Goal: Task Accomplishment & Management: Use online tool/utility

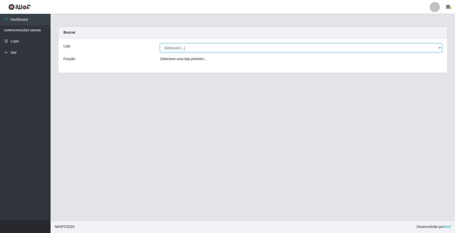
click at [174, 47] on select "[Selecione...] O Filezão - Centenário" at bounding box center [301, 47] width 282 height 9
select select "203"
click at [160, 43] on select "[Selecione...] O Filezão - Centenário" at bounding box center [301, 47] width 282 height 9
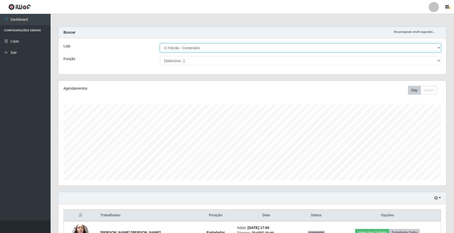
scroll to position [105, 387]
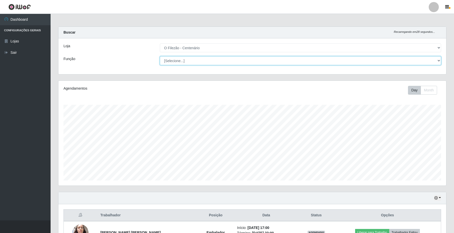
click at [179, 62] on select "[Selecione...] Auxiliar de Estacionamento Auxiliar de Estacionamento + Auxiliar…" at bounding box center [300, 60] width 281 height 9
select select "1"
click at [160, 56] on select "[Selecione...] Auxiliar de Estacionamento Auxiliar de Estacionamento + Auxiliar…" at bounding box center [300, 60] width 281 height 9
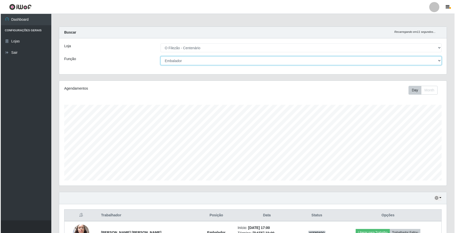
scroll to position [35, 0]
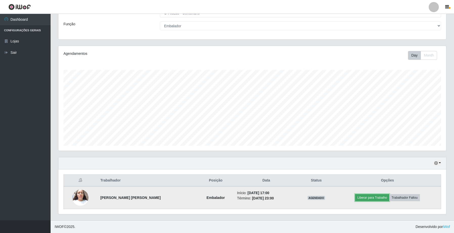
click at [373, 200] on button "Liberar para Trabalho" at bounding box center [372, 197] width 34 height 7
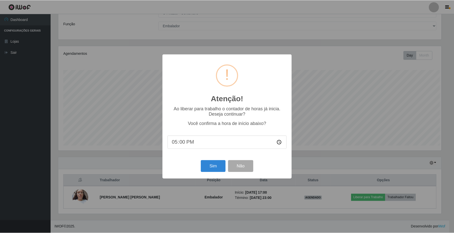
scroll to position [105, 384]
click at [214, 169] on button "Sim" at bounding box center [213, 167] width 25 height 12
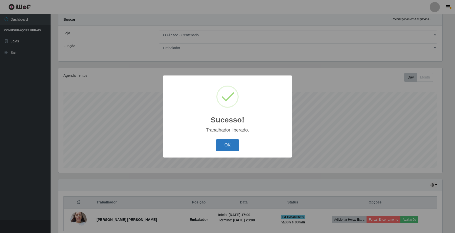
click at [236, 145] on button "OK" at bounding box center [228, 146] width 24 height 12
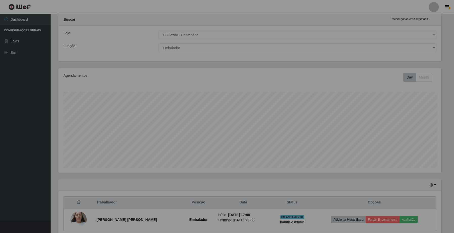
scroll to position [105, 387]
